Goal: Task Accomplishment & Management: Use online tool/utility

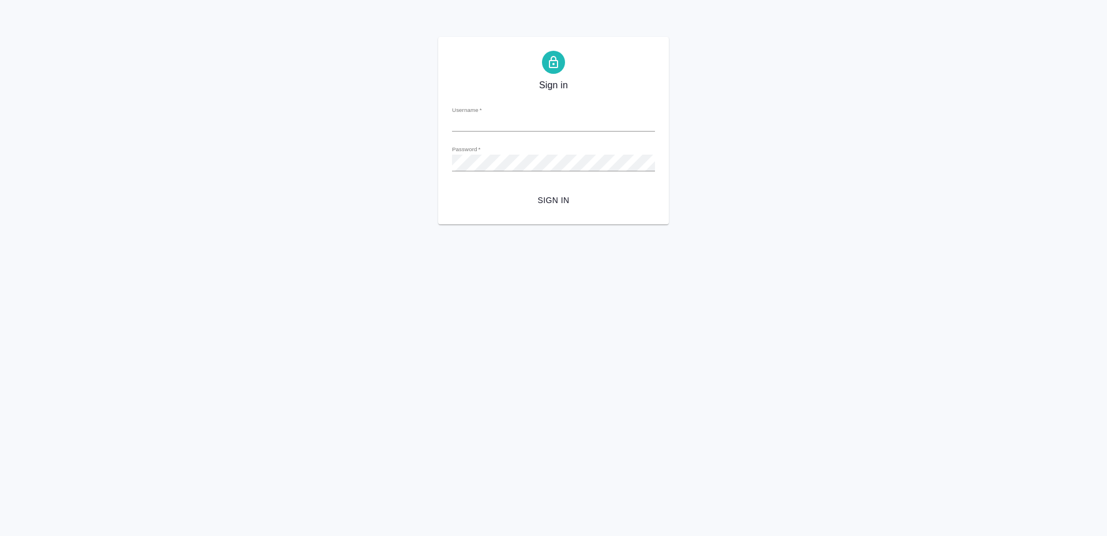
type input "t.zoria@awatera.com"
click at [577, 205] on span "Sign in" at bounding box center [553, 200] width 185 height 14
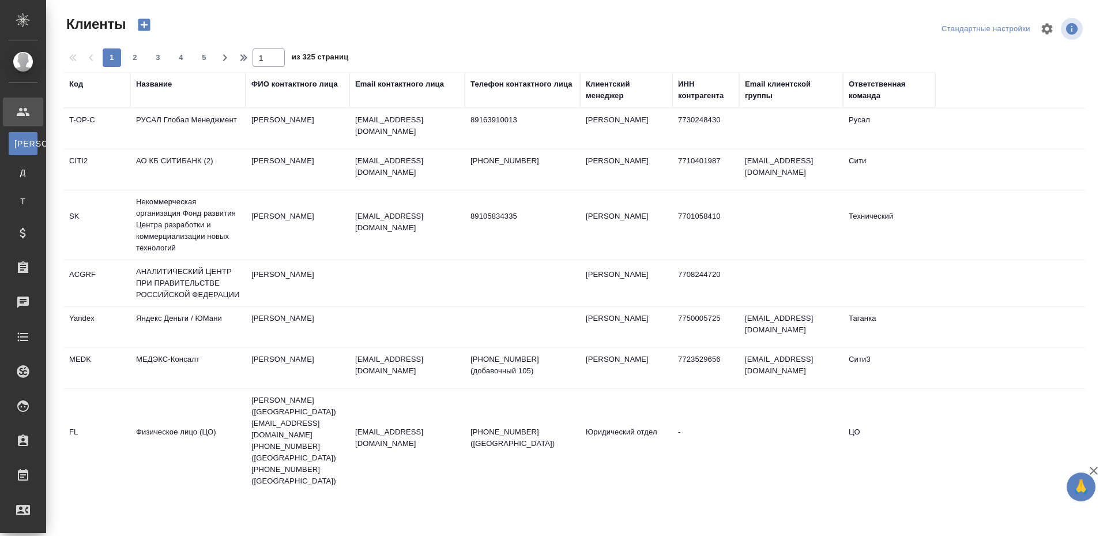
select select "RU"
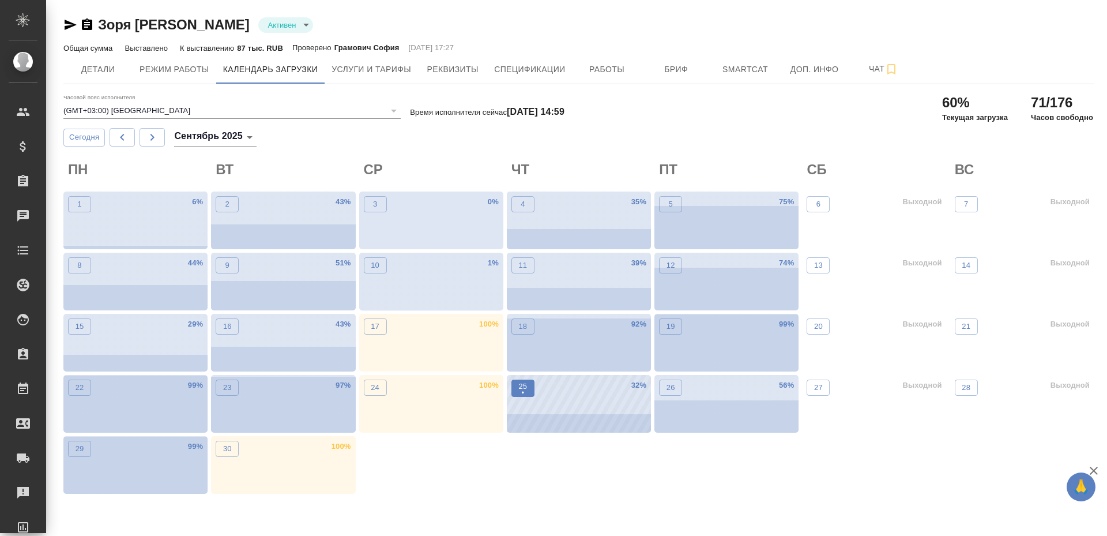
click at [521, 380] on button "25 •" at bounding box center [522, 387] width 23 height 17
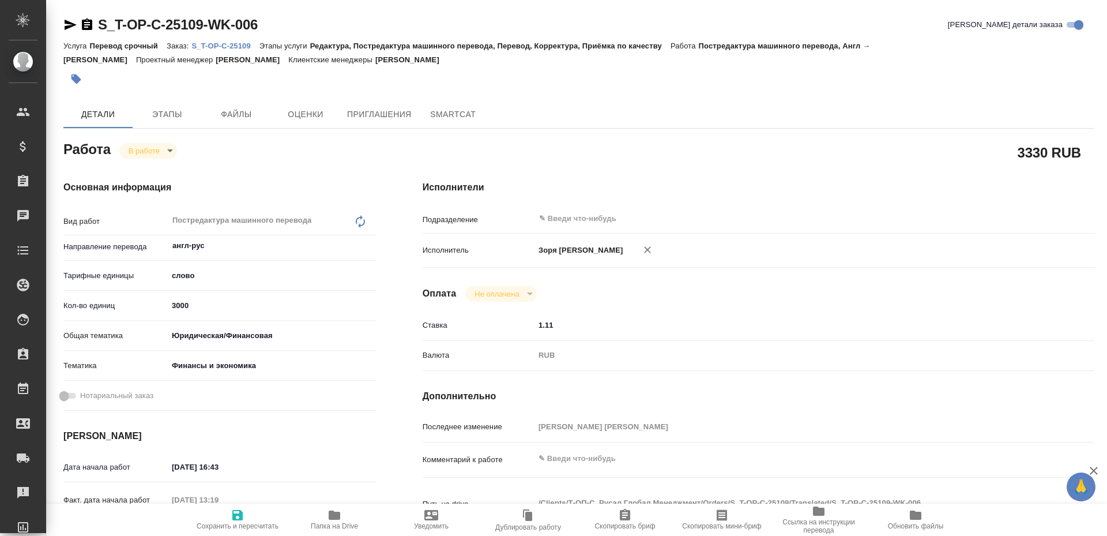
type textarea "x"
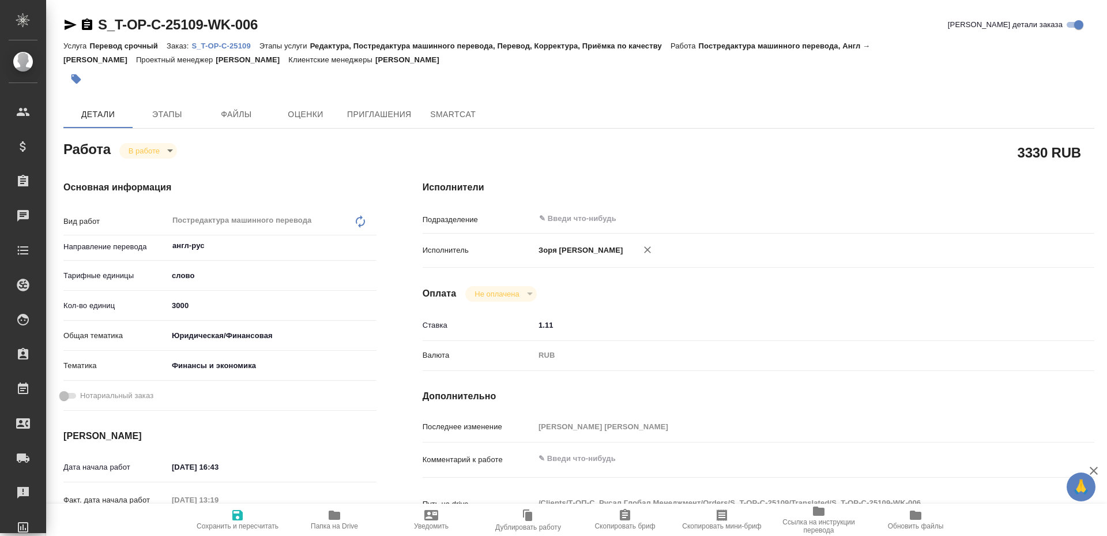
click at [319, 515] on span "Папка на Drive" at bounding box center [334, 519] width 83 height 22
type textarea "x"
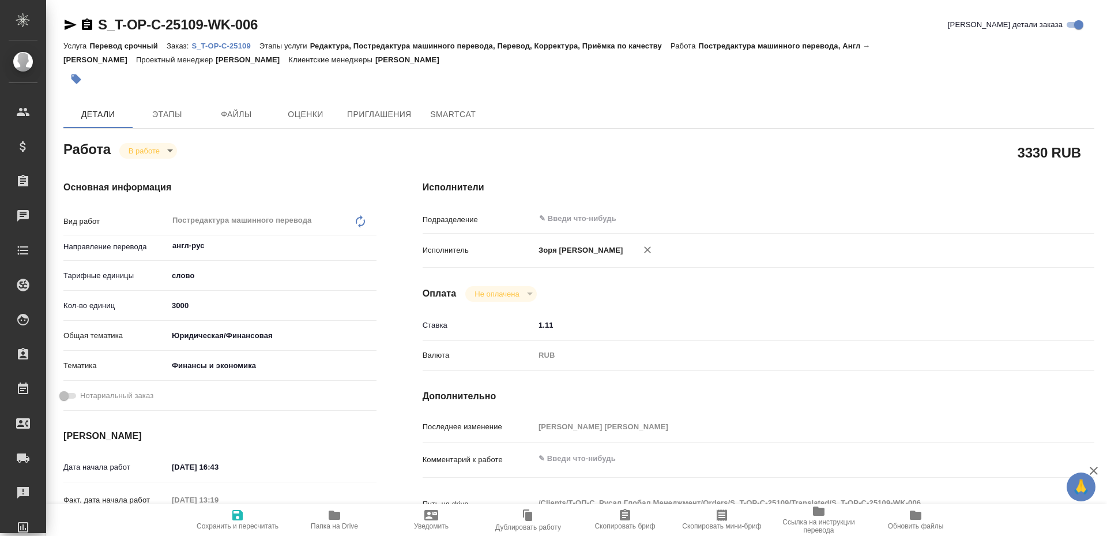
type textarea "x"
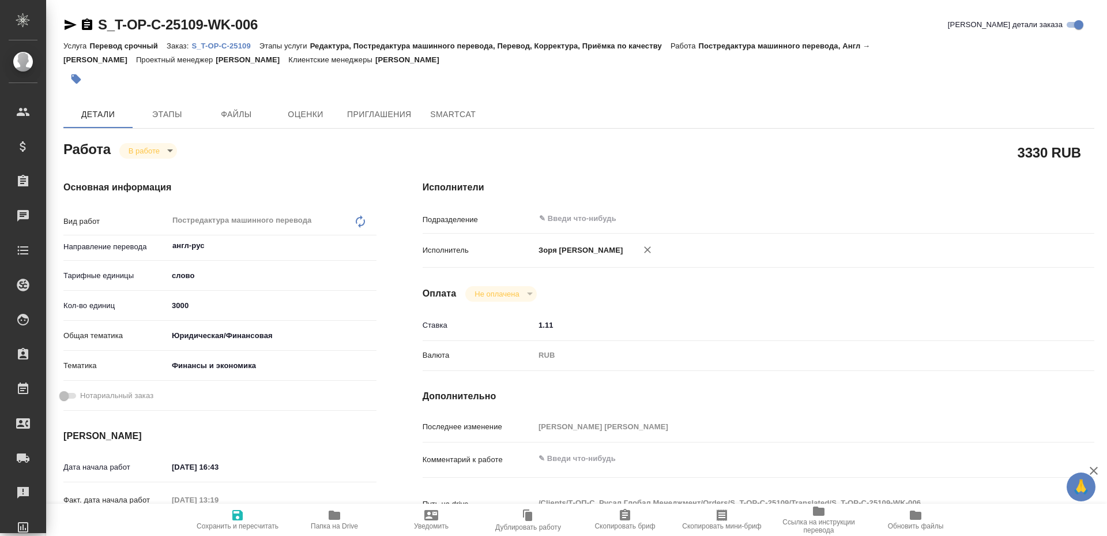
type textarea "x"
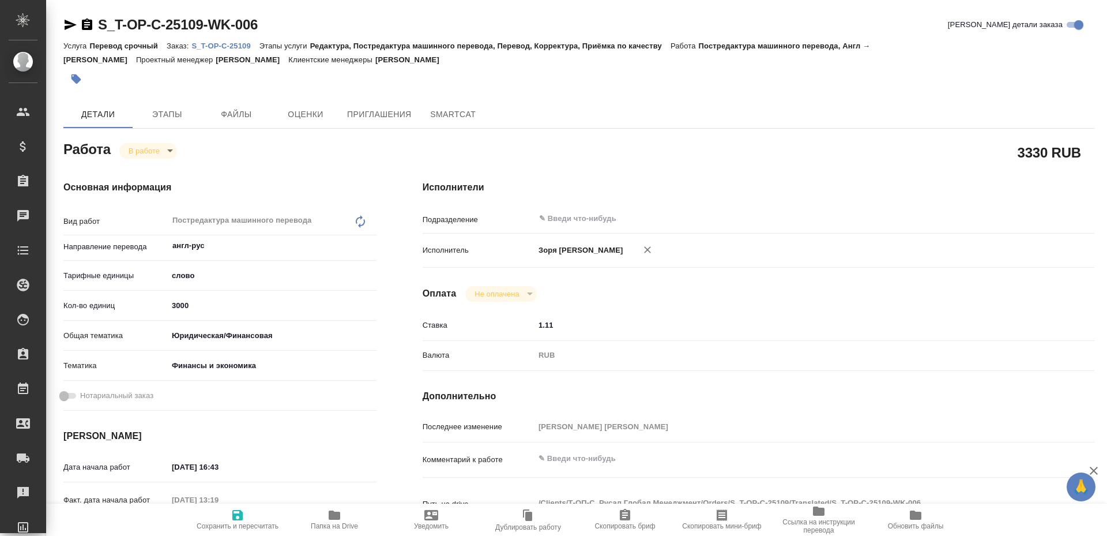
type textarea "x"
